Goal: Find specific page/section: Find specific page/section

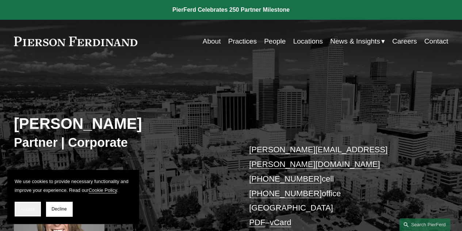
click at [26, 210] on span "Accept" at bounding box center [28, 208] width 14 height 5
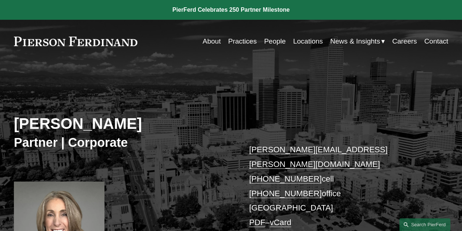
click at [211, 42] on link "About" at bounding box center [212, 41] width 18 height 14
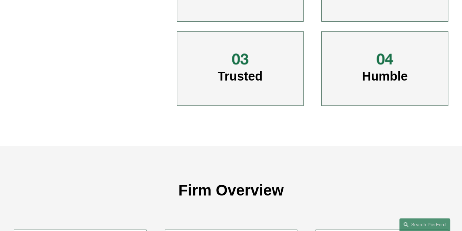
scroll to position [605, 0]
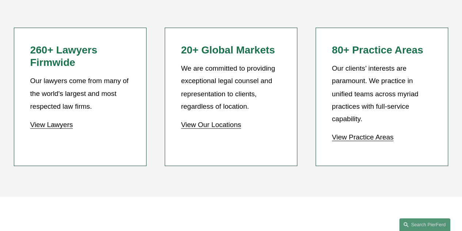
click at [211, 128] on link "View Our Locations" at bounding box center [211, 124] width 60 height 8
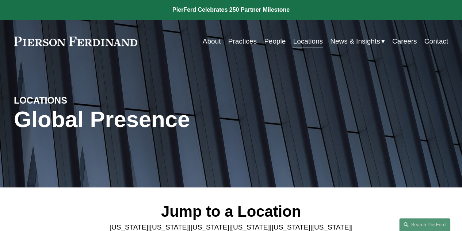
scroll to position [202, 0]
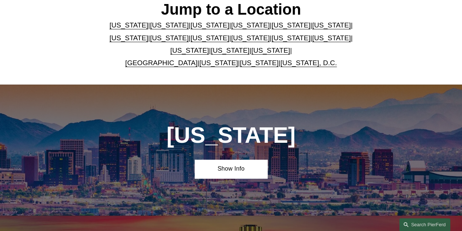
click at [194, 27] on link "[US_STATE]" at bounding box center [210, 25] width 39 height 8
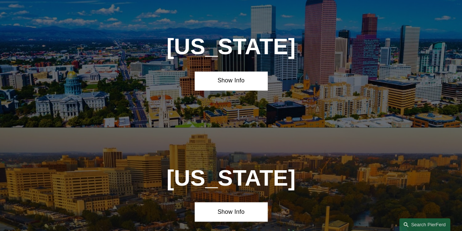
scroll to position [553, 0]
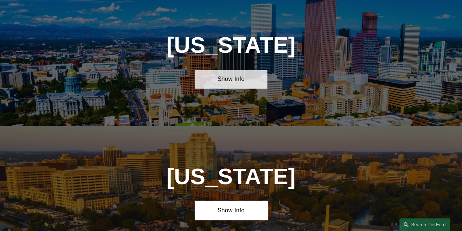
click at [229, 82] on link "Show Info" at bounding box center [231, 79] width 72 height 19
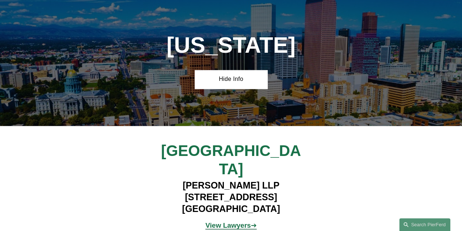
scroll to position [755, 0]
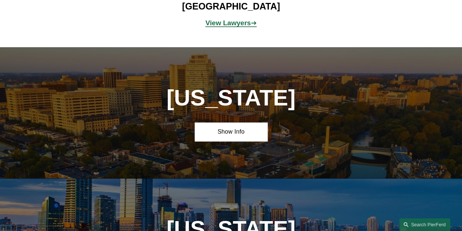
click at [228, 19] on strong "View Lawyers" at bounding box center [227, 23] width 45 height 8
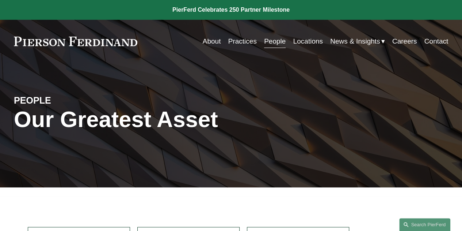
scroll to position [202, 0]
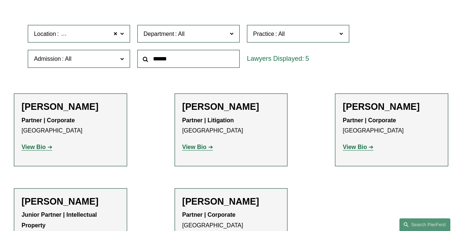
click at [360, 150] on strong "View Bio" at bounding box center [355, 147] width 24 height 6
